Goal: Information Seeking & Learning: Find specific fact

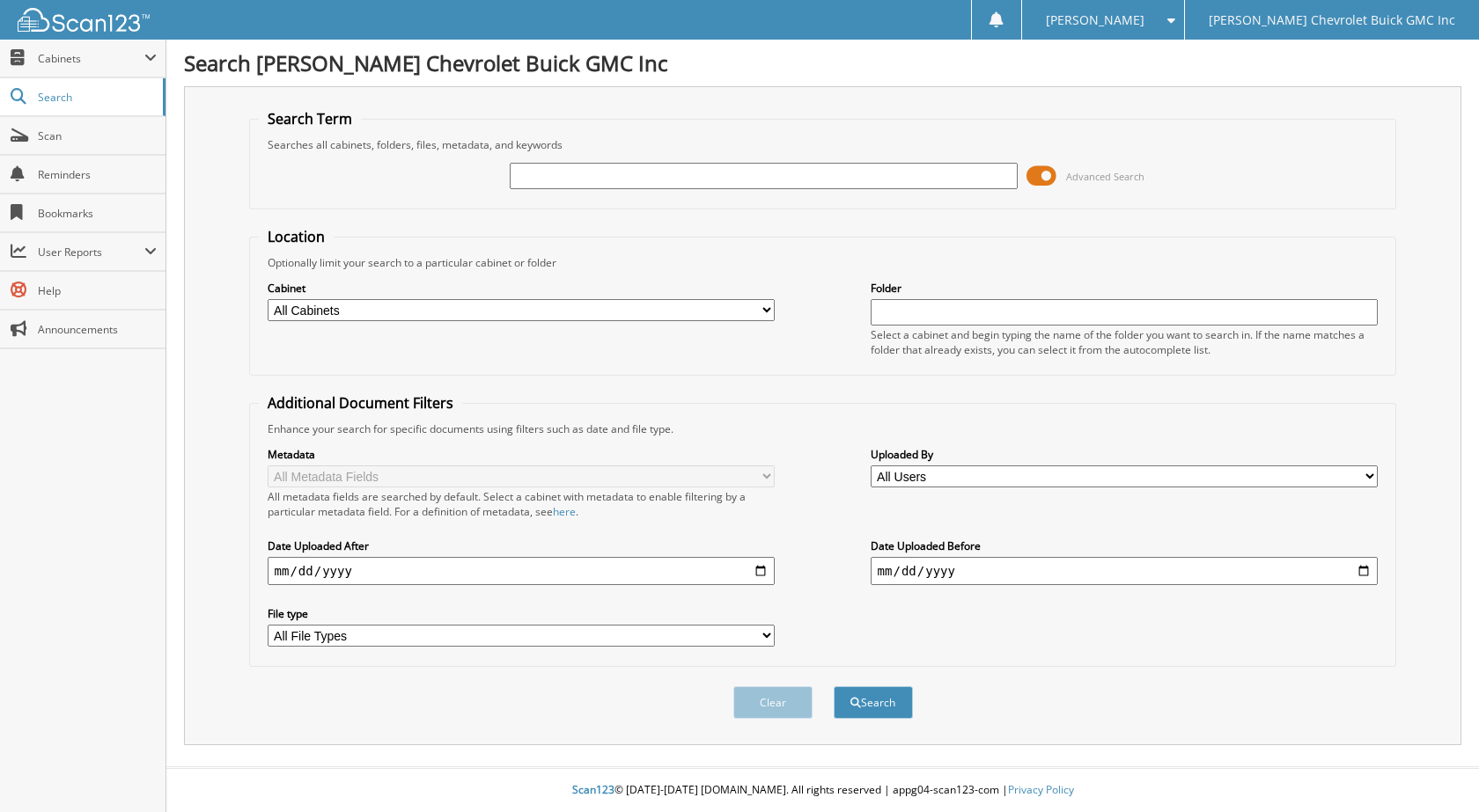
click at [843, 179] on input "text" at bounding box center [763, 176] width 508 height 27
type input "335382"
click at [834, 687] on button "Search" at bounding box center [873, 702] width 79 height 32
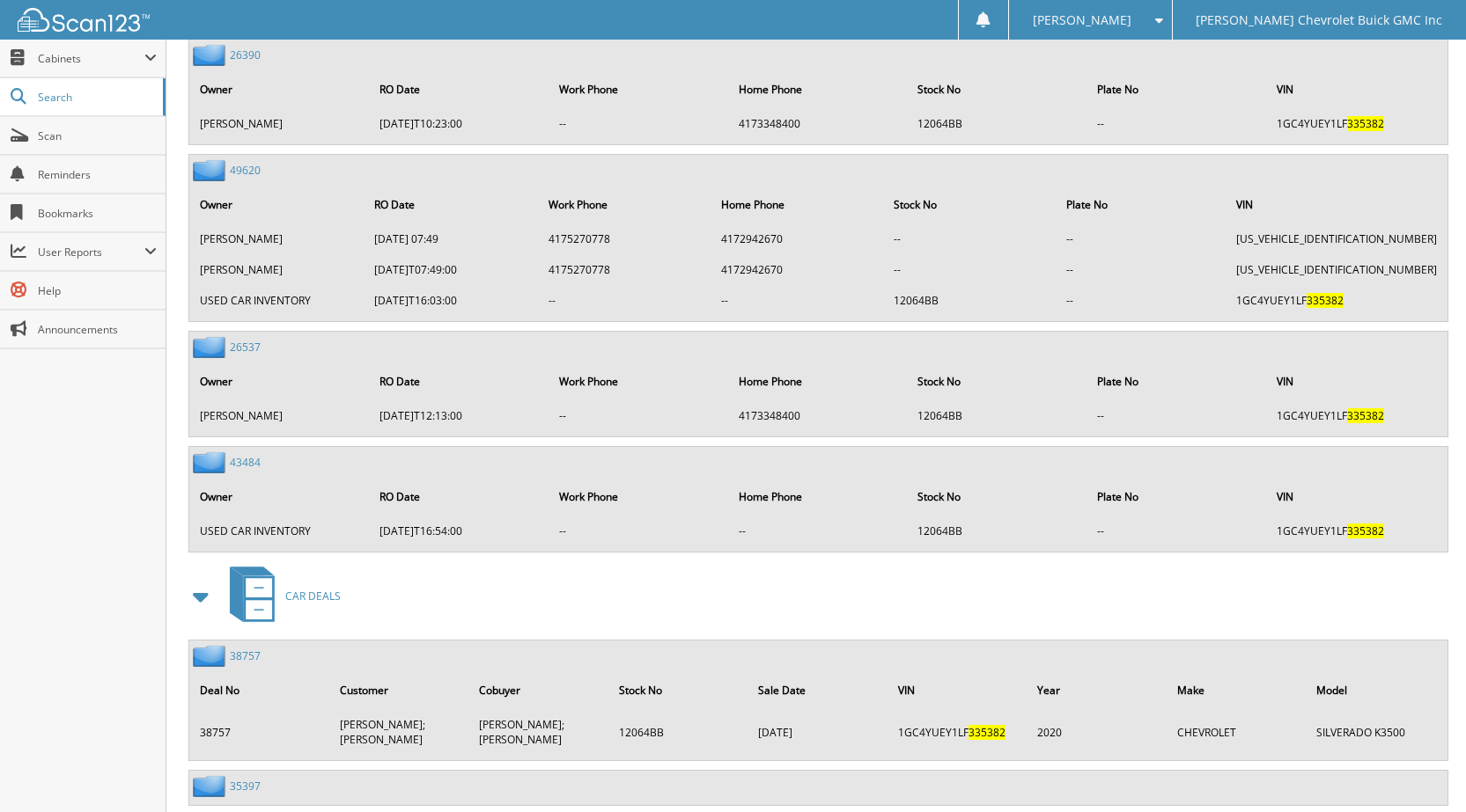
scroll to position [1588, 0]
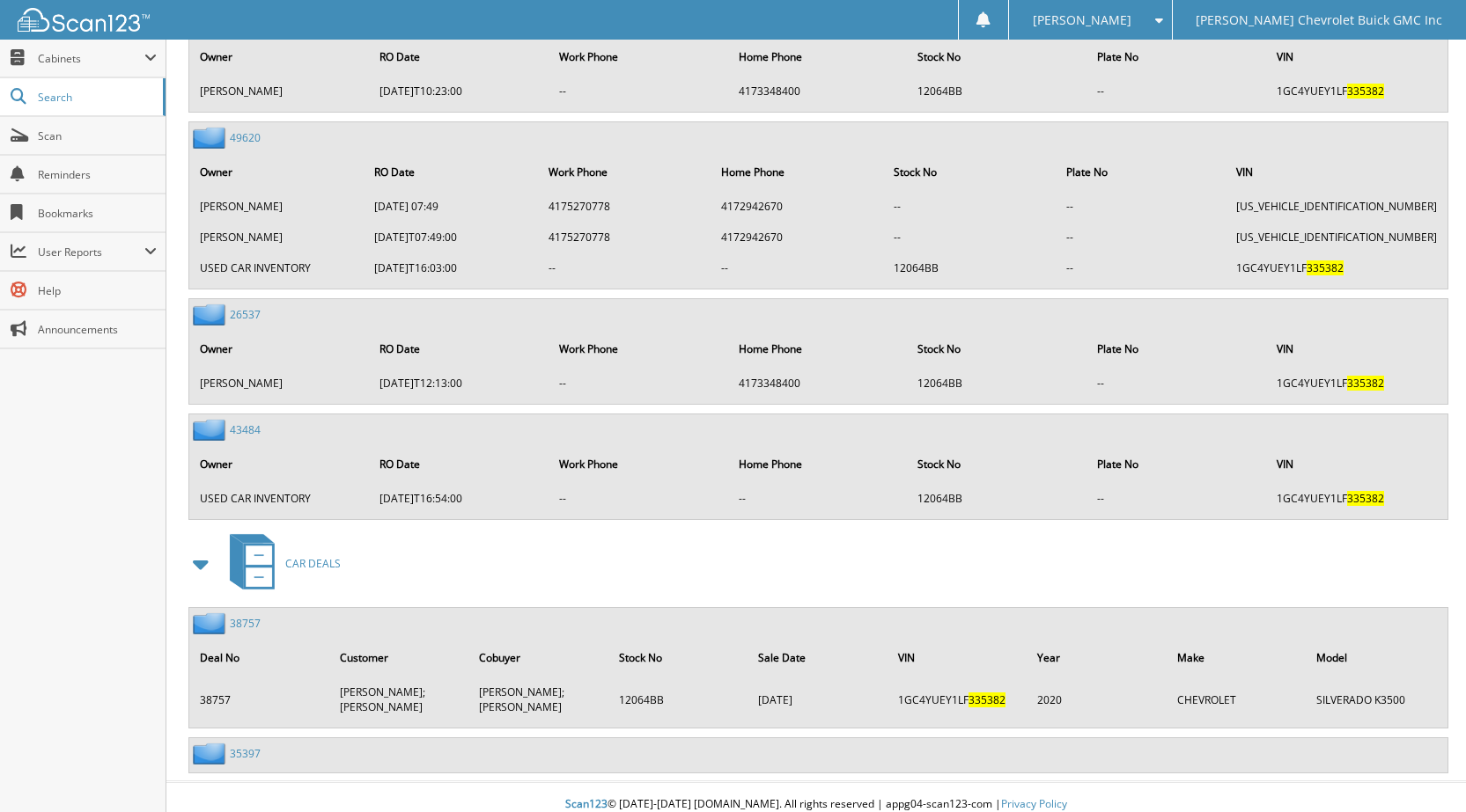
click at [248, 619] on link "38757" at bounding box center [244, 623] width 30 height 15
